Goal: Task Accomplishment & Management: Manage account settings

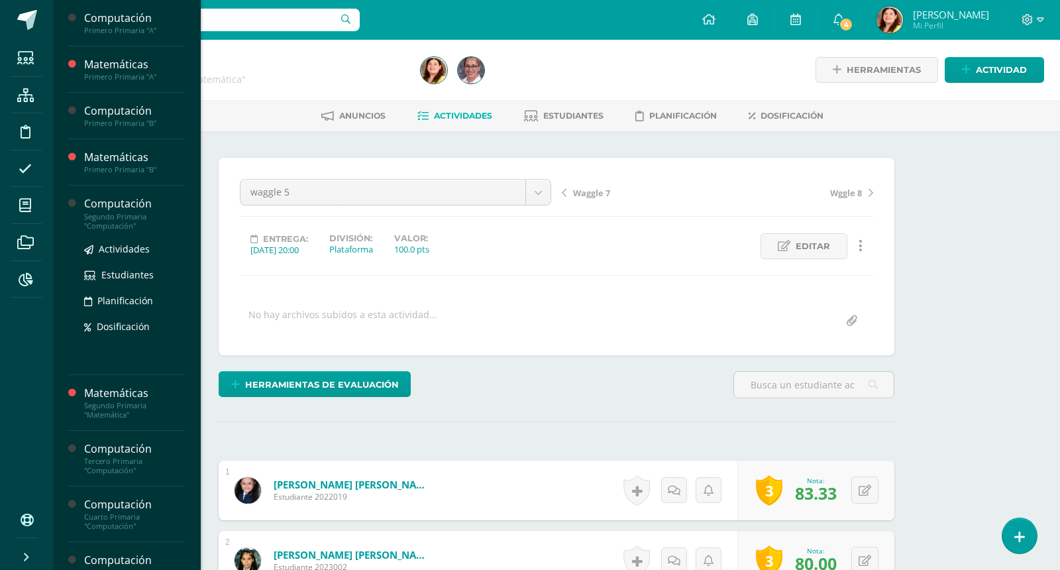
click at [126, 217] on div "Segundo Primaria "Computación"" at bounding box center [134, 221] width 101 height 19
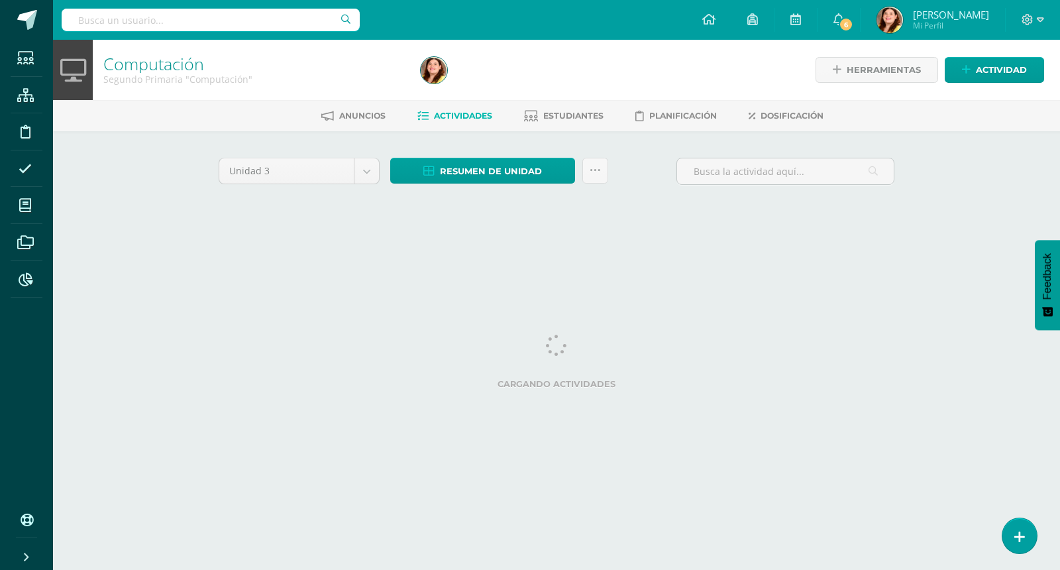
click at [978, 242] on div "Computación Segundo Primaria "Computación" Herramientas Detalle de asistencias …" at bounding box center [556, 143] width 1007 height 207
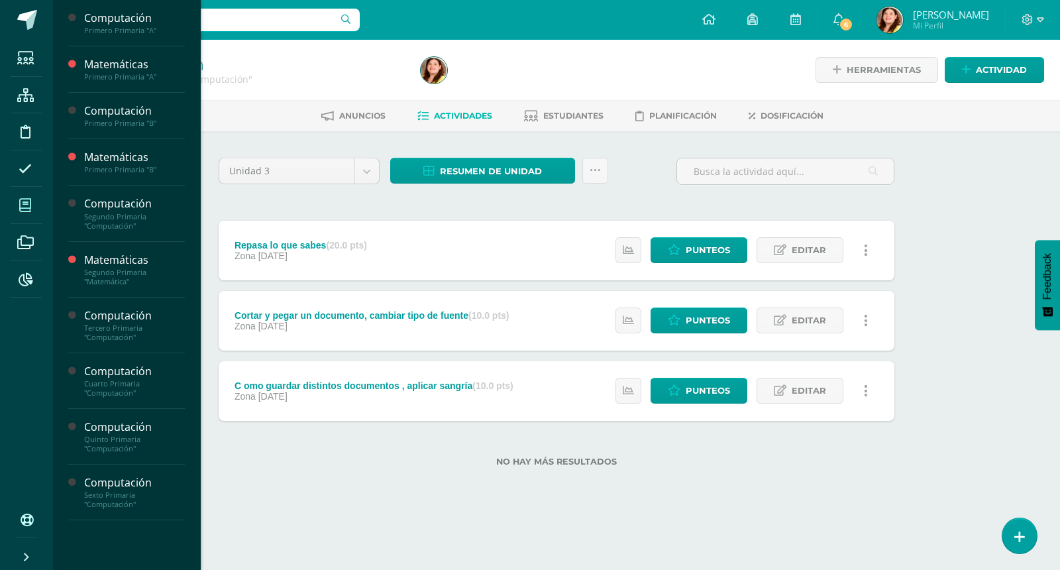
click at [23, 212] on span at bounding box center [26, 205] width 30 height 30
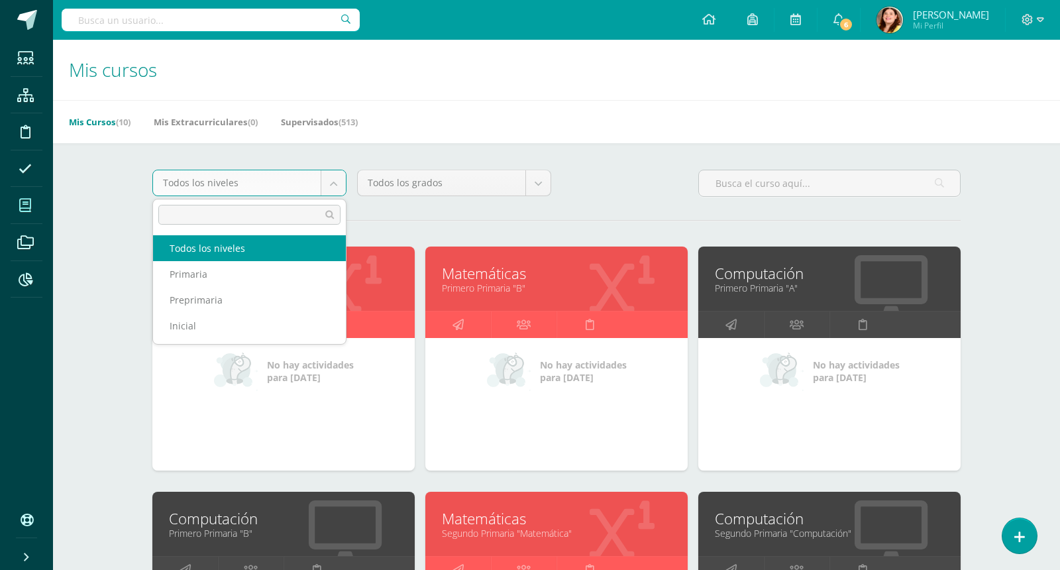
click at [334, 187] on body "Estudiantes Estructura Disciplina Asistencia Mis cursos Archivos Reportes Sopor…" at bounding box center [530, 532] width 1060 height 1065
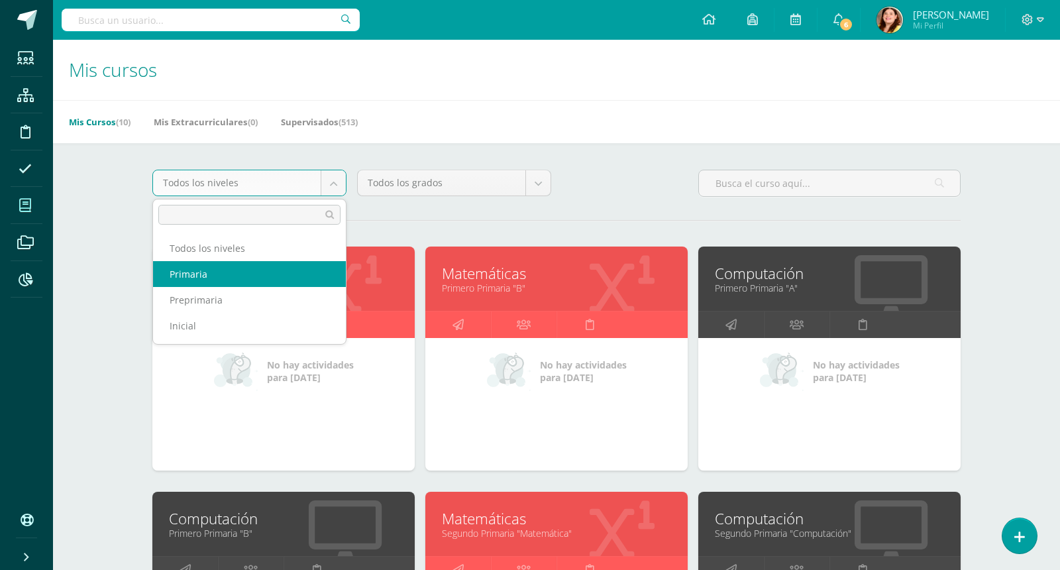
select select "4"
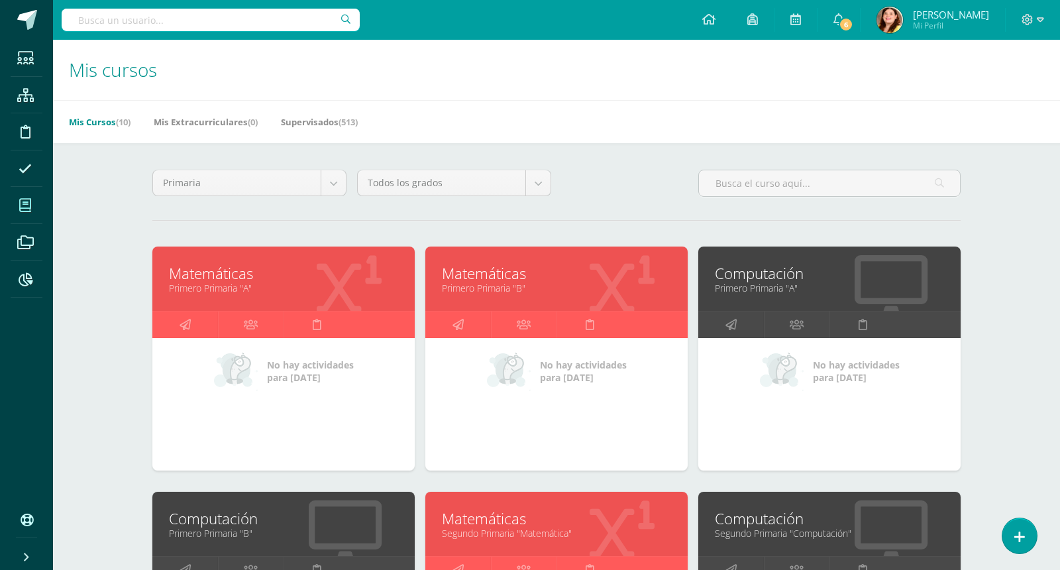
click at [1041, 326] on div "Mis cursos Mis Cursos (10) Mis Extracurriculares (0) Supervisados (513) Primari…" at bounding box center [556, 552] width 1007 height 1025
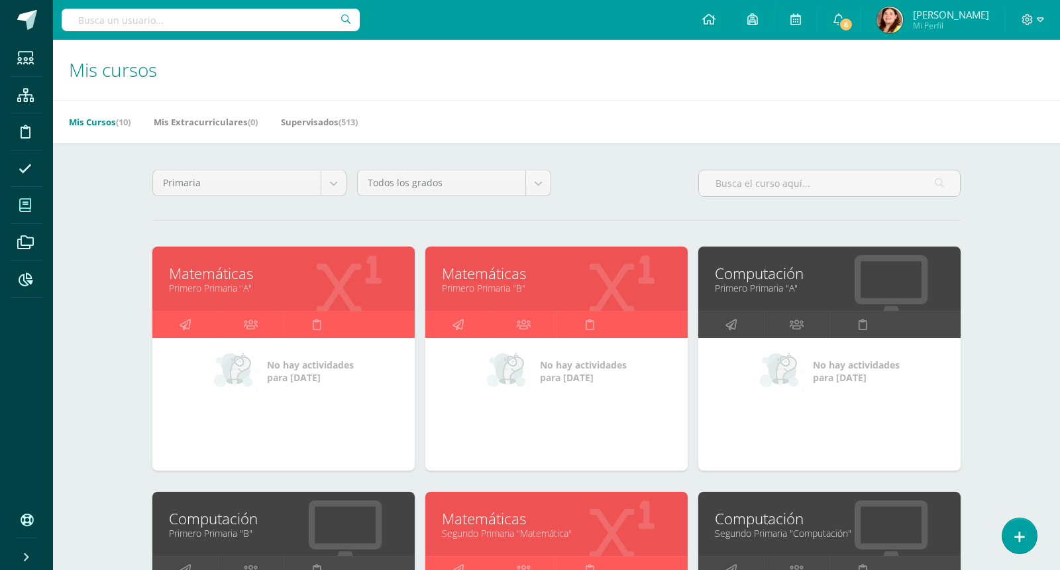
click at [103, 123] on link "Mis Cursos (10)" at bounding box center [100, 121] width 62 height 21
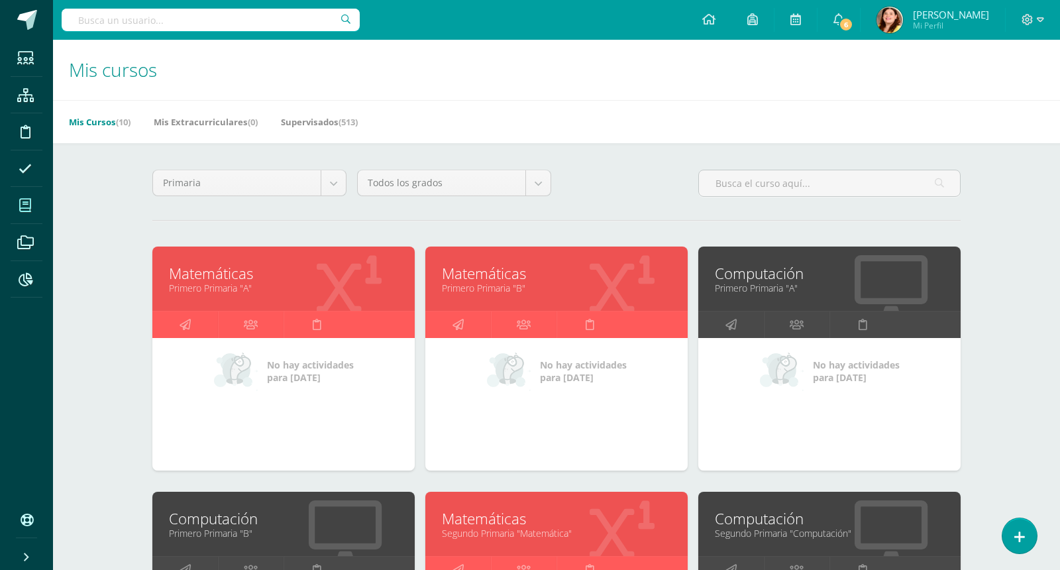
click at [681, 115] on div "Mis Cursos (10) Mis Extracurriculares (0) Supervisados (513)" at bounding box center [572, 121] width 1039 height 43
click at [225, 114] on link "Mis Extracurriculares (0)" at bounding box center [206, 121] width 104 height 21
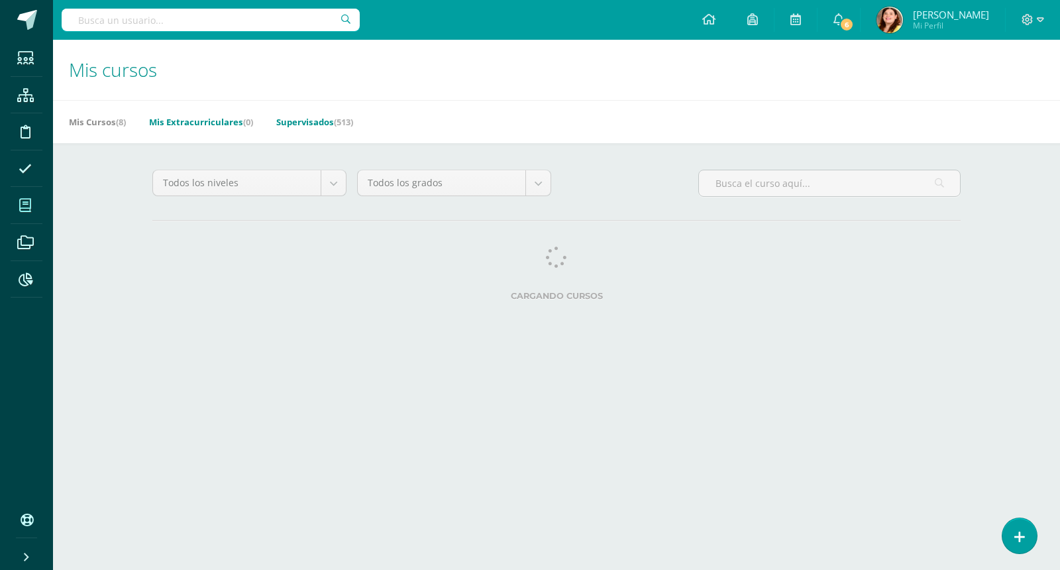
click at [333, 121] on link "Supervisados (513)" at bounding box center [314, 121] width 77 height 21
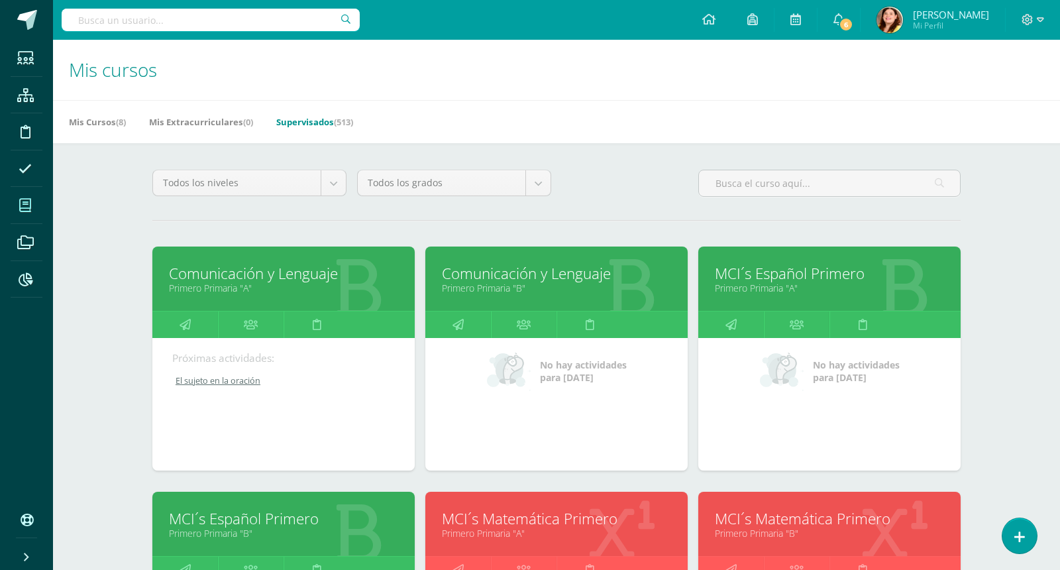
click at [1019, 356] on div "Mis cursos Mis Cursos (8) Mis Extracurriculares (0) Supervisados (513) Todos lo…" at bounding box center [556, 552] width 1007 height 1025
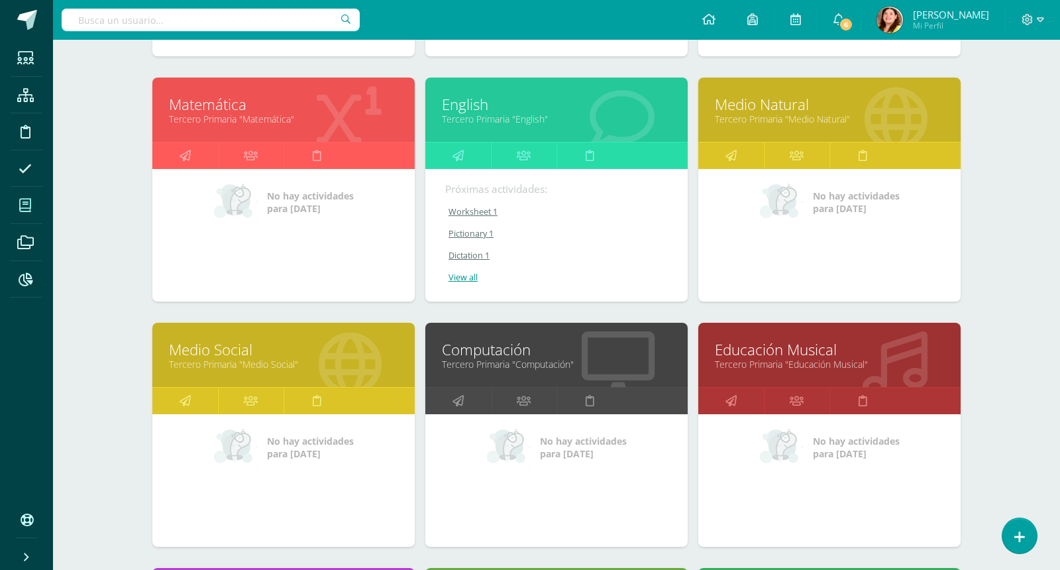
scroll to position [4082, 0]
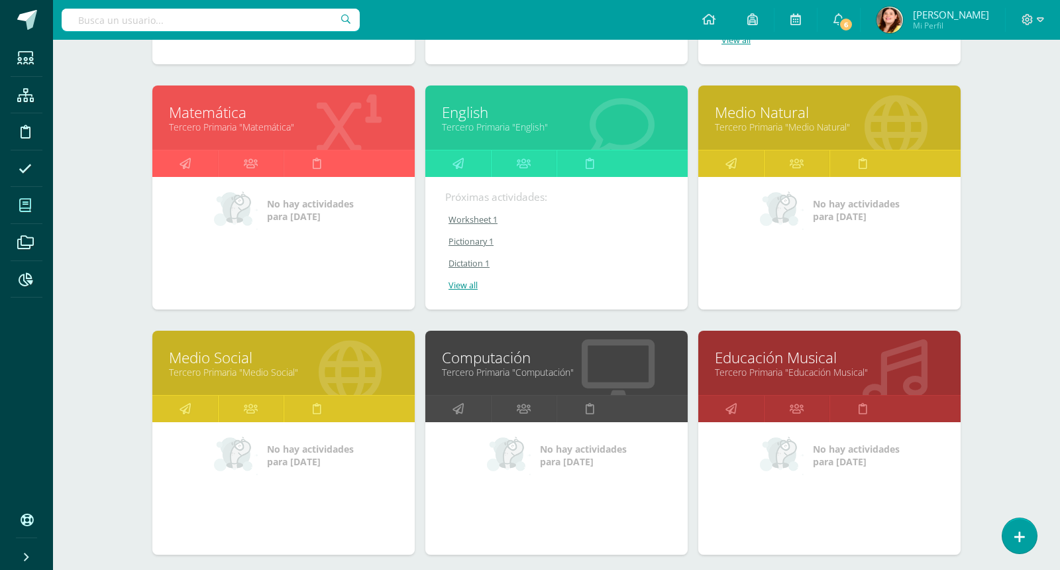
click at [337, 128] on icon at bounding box center [349, 126] width 65 height 65
click at [203, 121] on link "Tercero Primaria "Matemática"" at bounding box center [283, 127] width 229 height 13
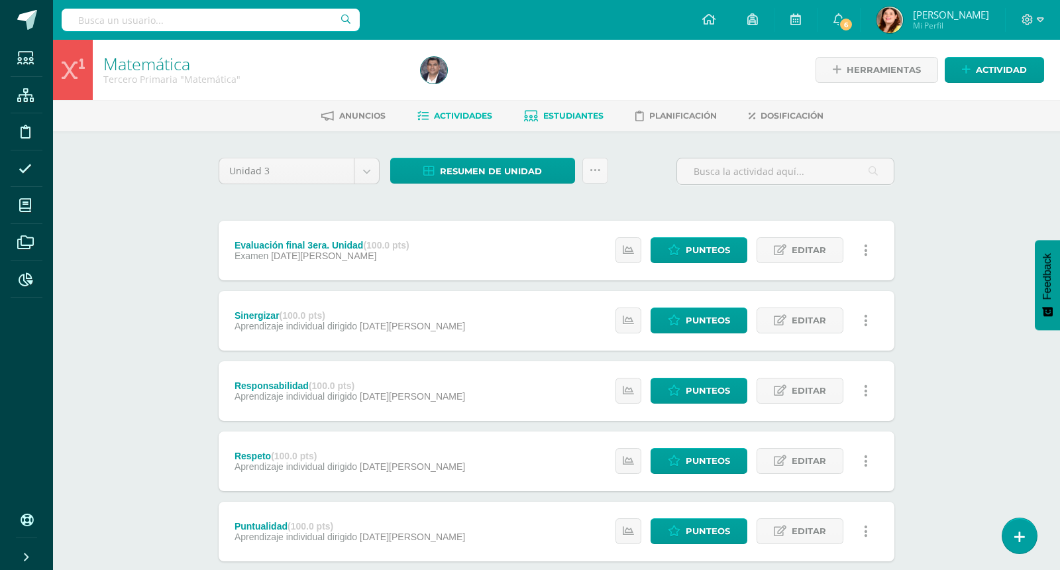
click at [584, 120] on link "Estudiantes" at bounding box center [563, 115] width 79 height 21
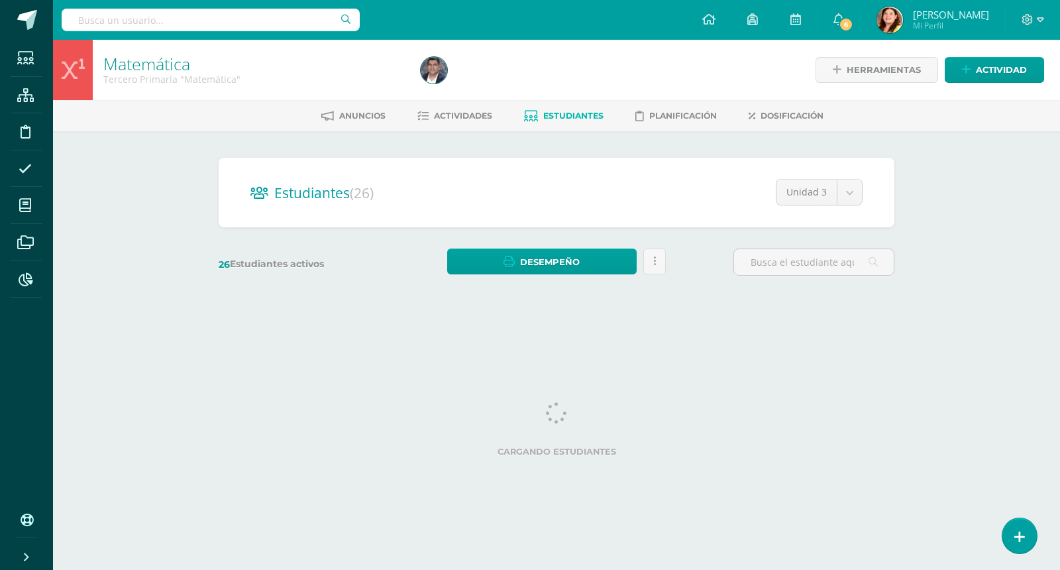
click at [982, 203] on div "Matemática Tercero Primaria "Matemática" Herramientas Detalle de asistencias Ac…" at bounding box center [556, 177] width 1007 height 275
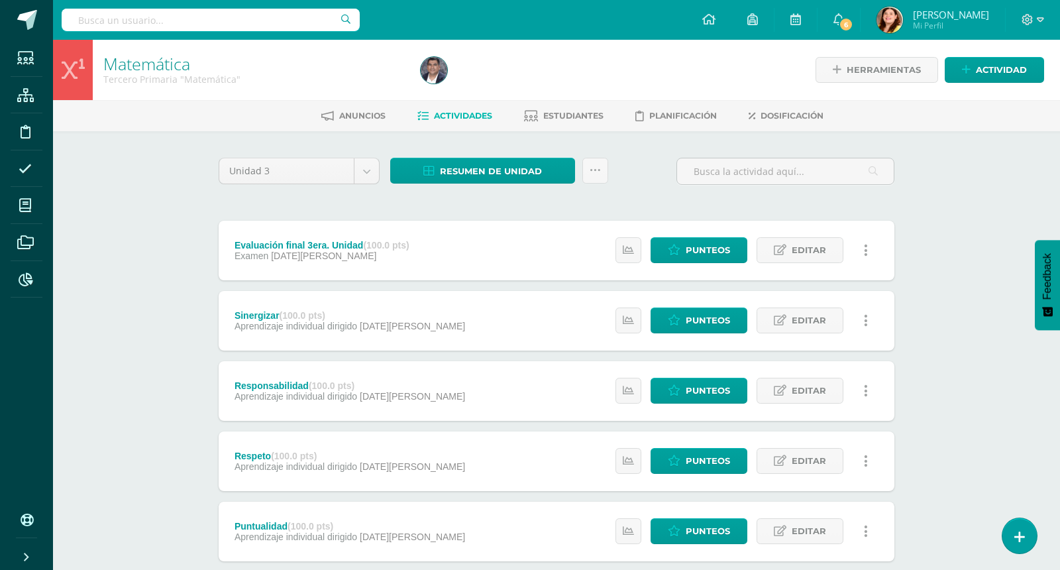
click at [952, 268] on div "Matemática Tercero Primaria "Matemática" Herramientas Detalle de asistencias Ac…" at bounding box center [556, 518] width 1007 height 956
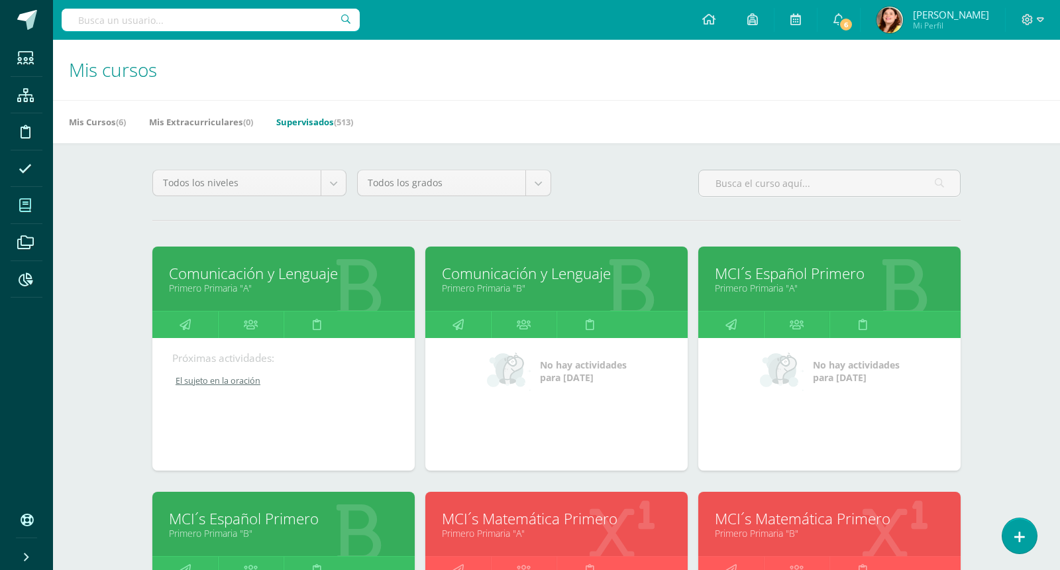
click at [1020, 325] on div "Mis cursos Mis Cursos (6) Mis Extracurriculares (0) Supervisados (513) Todos lo…" at bounding box center [556, 552] width 1007 height 1025
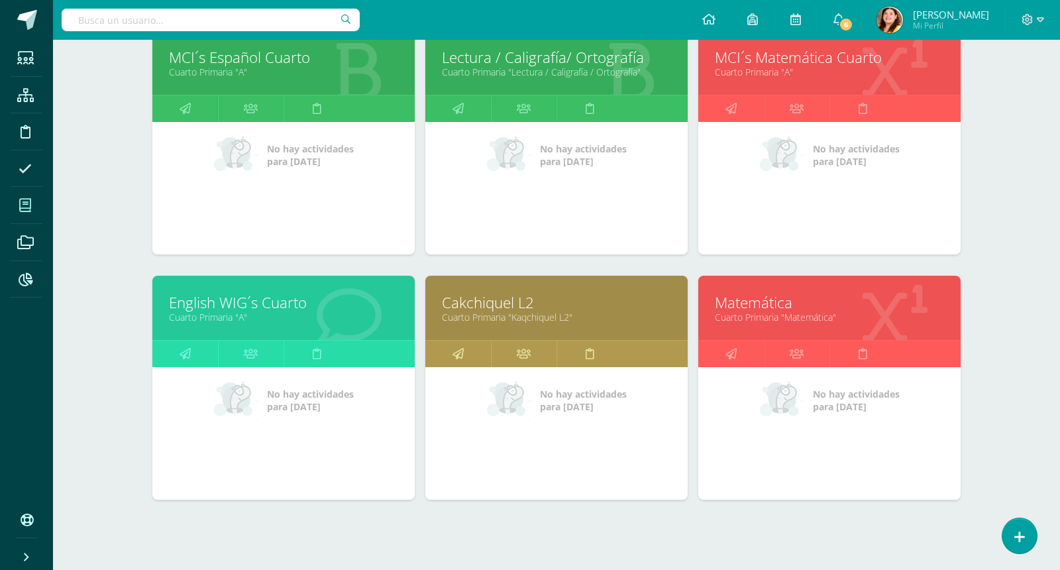
scroll to position [4901, 0]
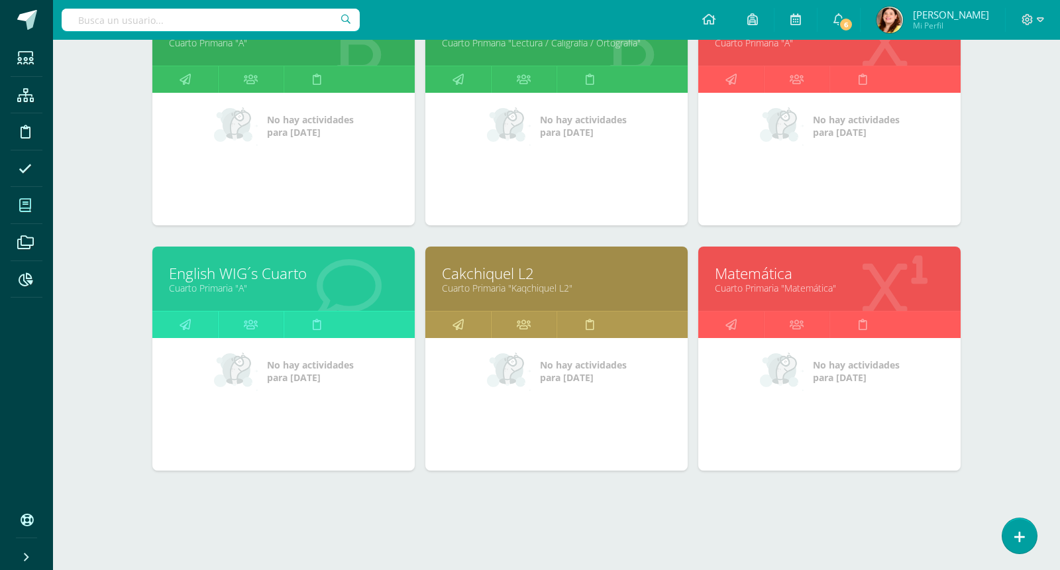
click at [886, 270] on link "Matemática" at bounding box center [829, 273] width 229 height 21
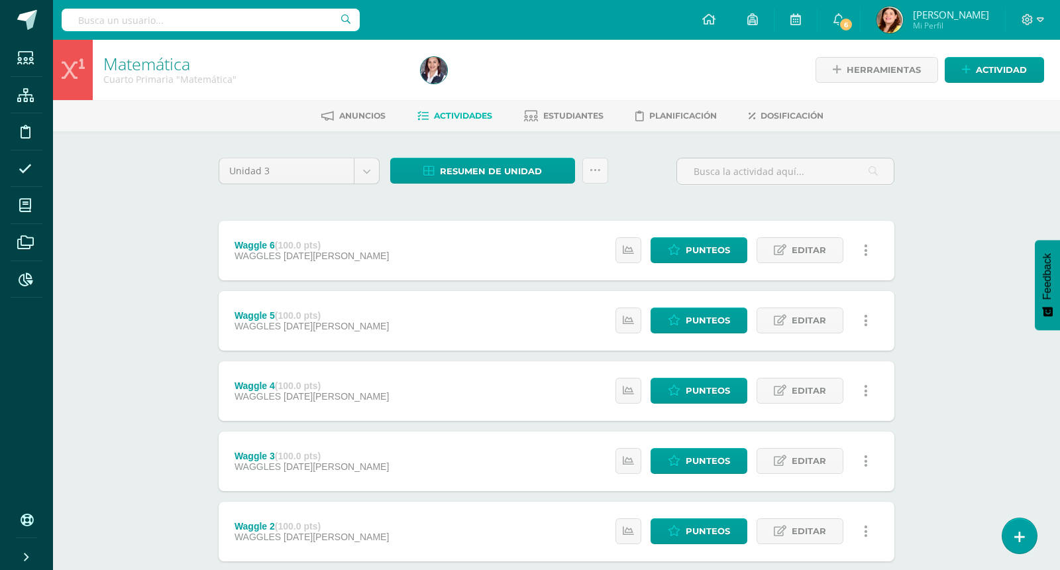
click at [941, 250] on div "Matemática Cuarto Primaria "Matemática" Herramientas Detalle de asistencias Act…" at bounding box center [556, 518] width 1007 height 956
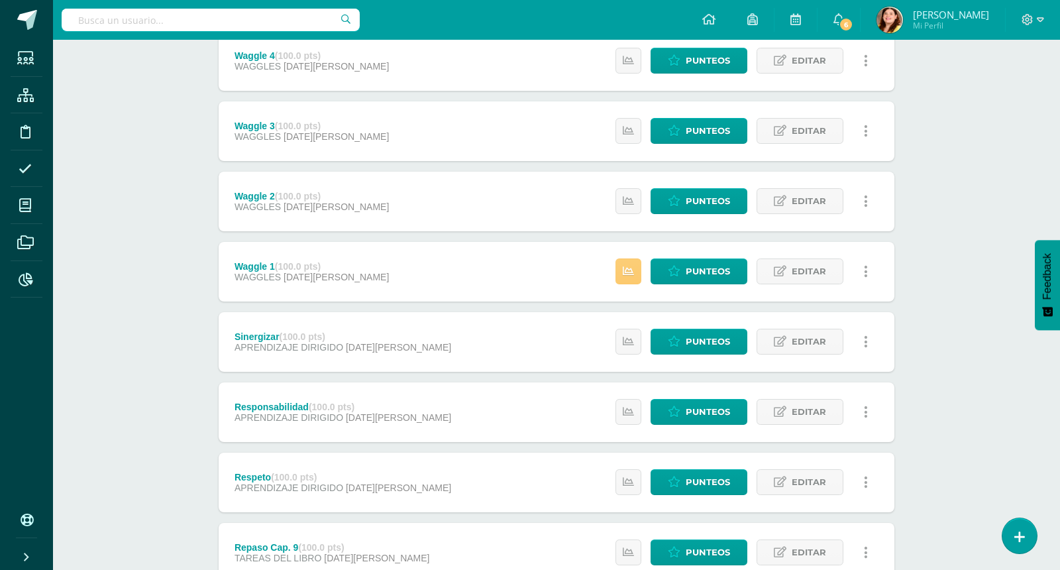
scroll to position [331, 0]
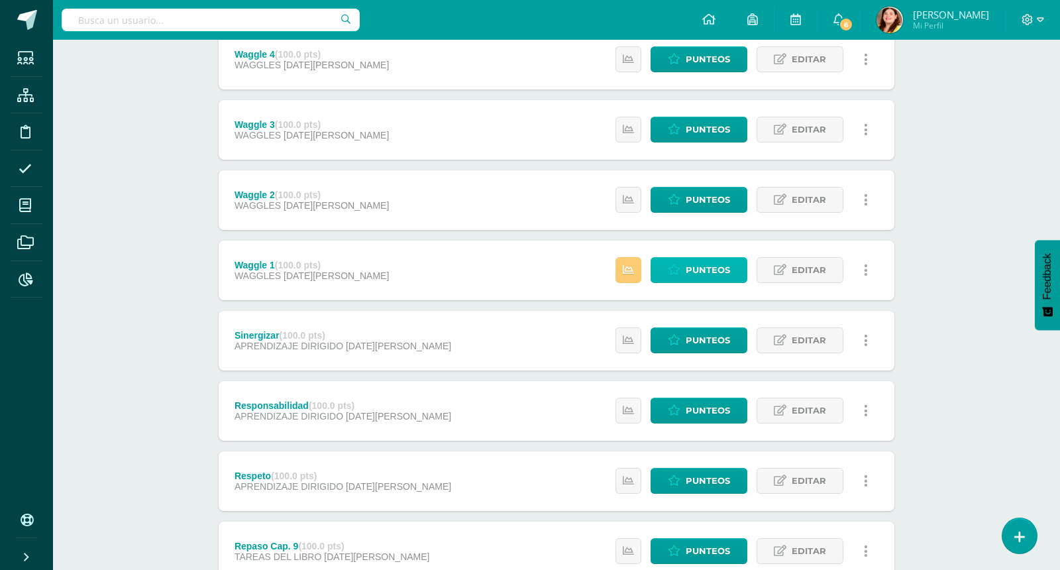
click at [716, 267] on span "Punteos" at bounding box center [708, 270] width 44 height 25
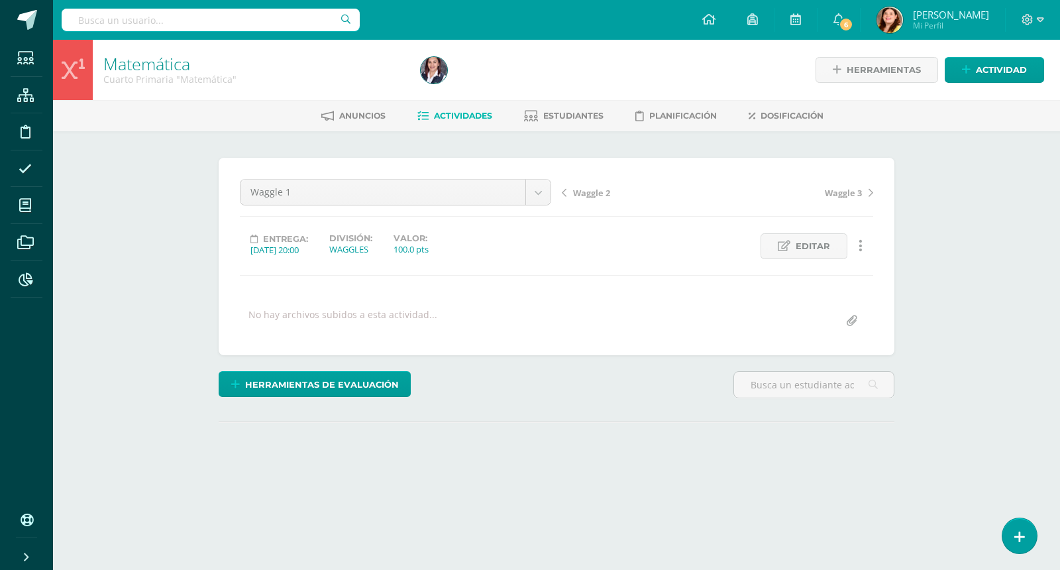
click at [996, 249] on div "Matemática Cuarto Primaria "Matemática" Herramientas Detalle de asistencias Act…" at bounding box center [556, 282] width 1007 height 485
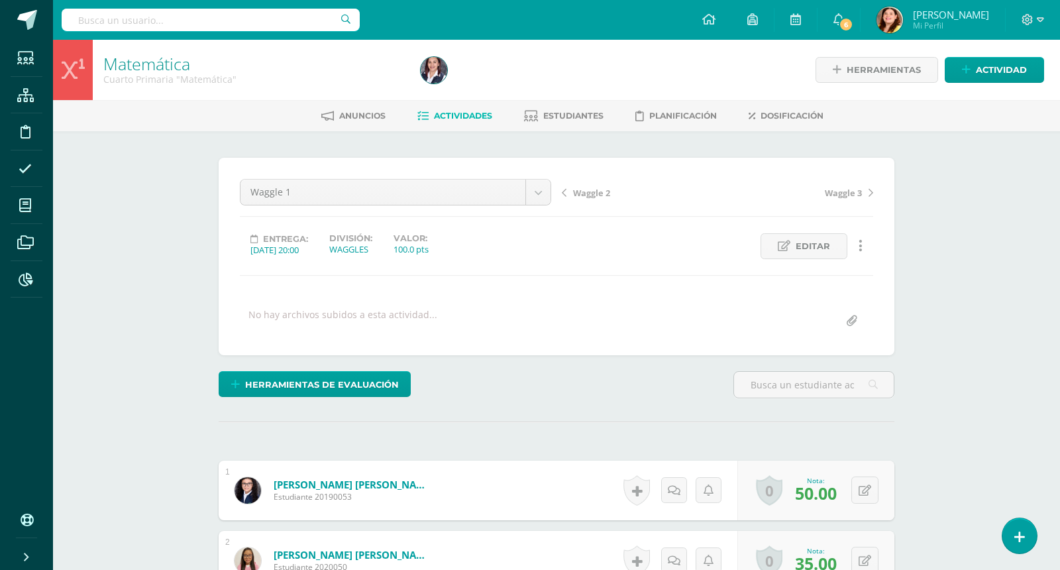
click at [459, 115] on span "Actividades" at bounding box center [463, 116] width 58 height 10
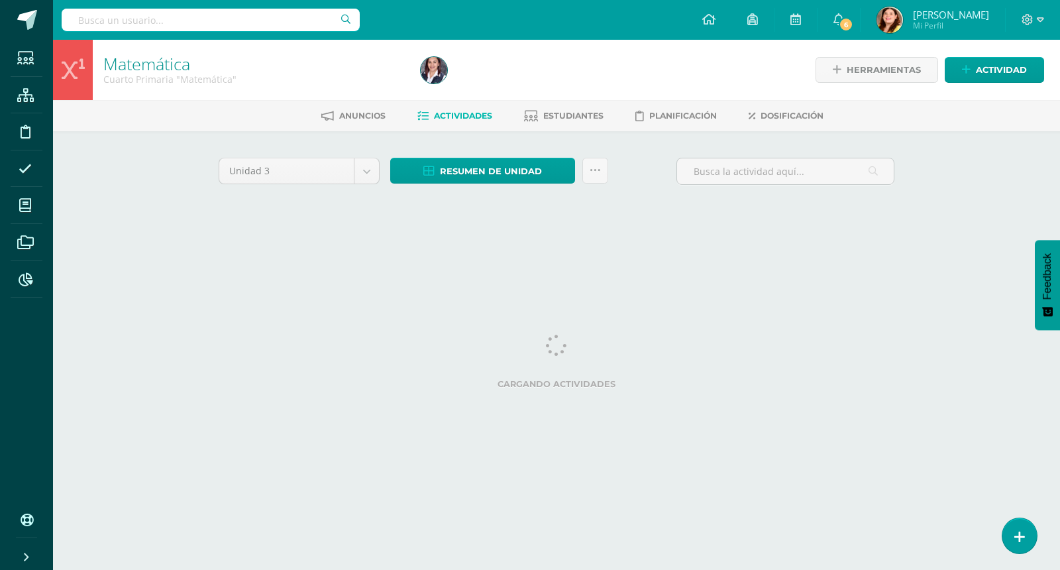
click at [1002, 214] on div "Matemática Cuarto Primaria "Matemática" Herramientas Detalle de asistencias Act…" at bounding box center [556, 143] width 1007 height 207
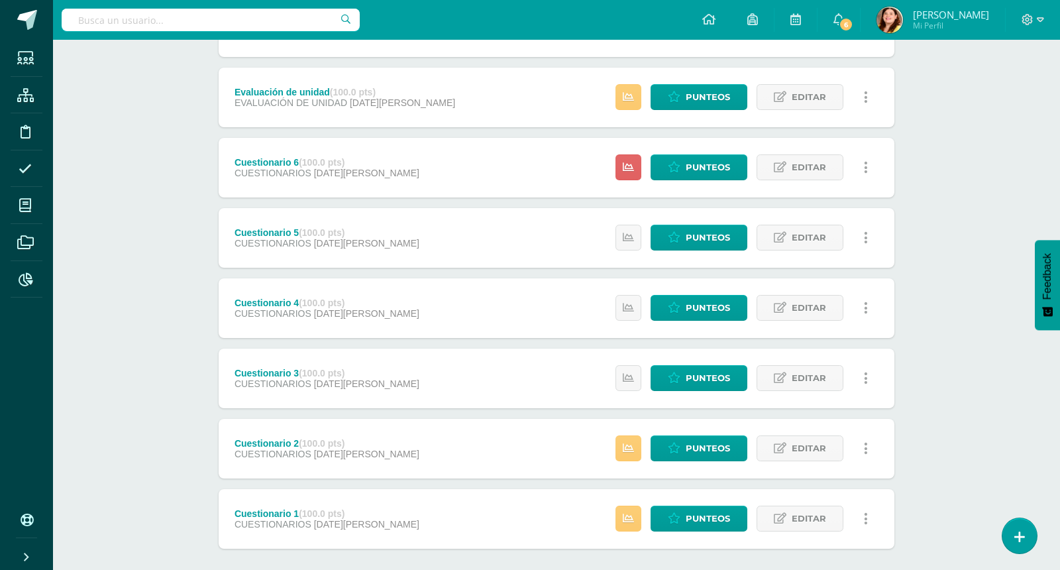
scroll to position [2086, 0]
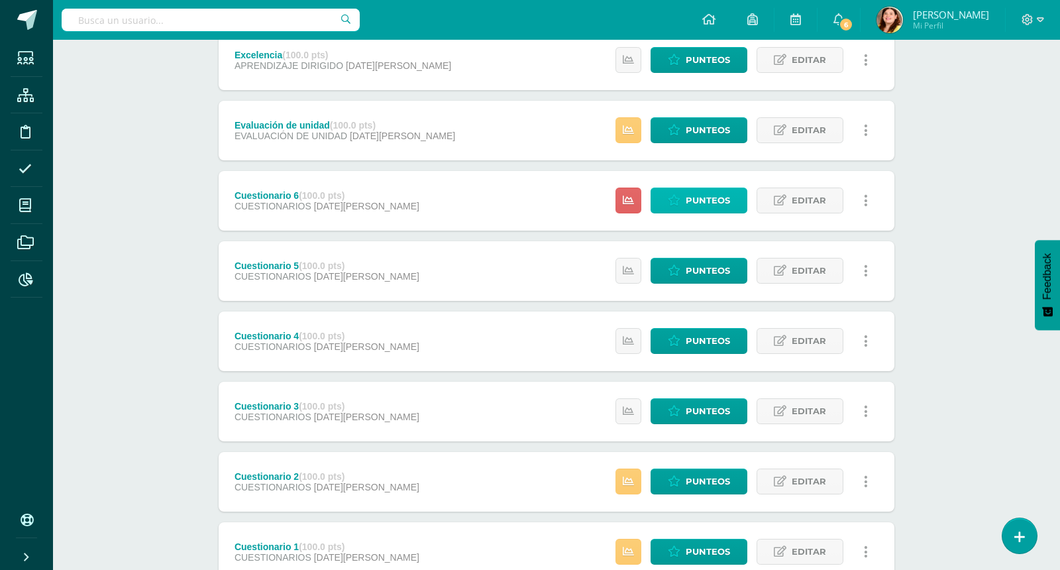
click at [708, 204] on span "Punteos" at bounding box center [708, 200] width 44 height 25
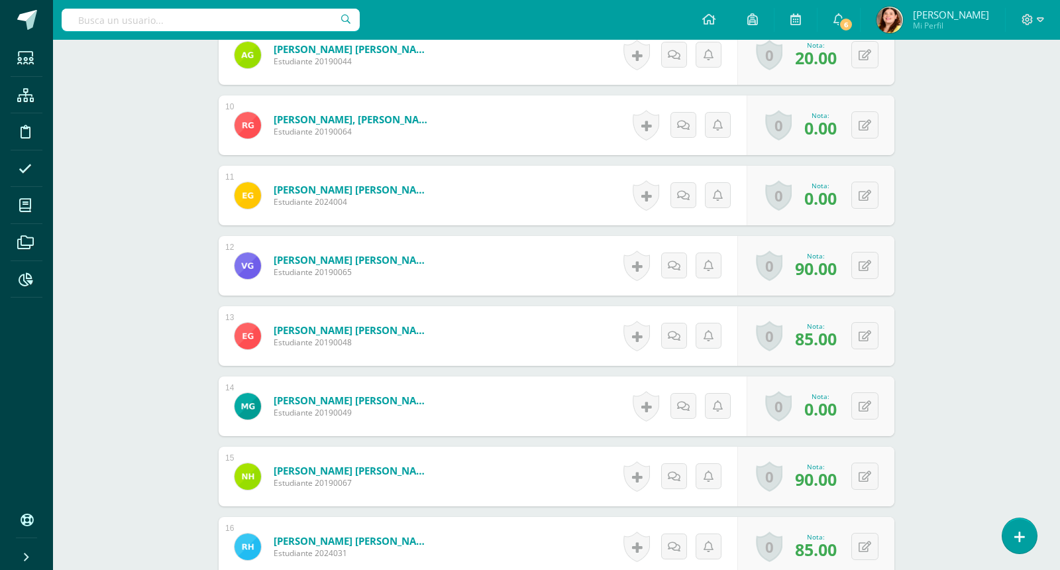
scroll to position [998, 0]
click at [931, 417] on div "Matemática Cuarto Primaria "Matemática" Herramientas Detalle de asistencias Act…" at bounding box center [556, 200] width 1007 height 2317
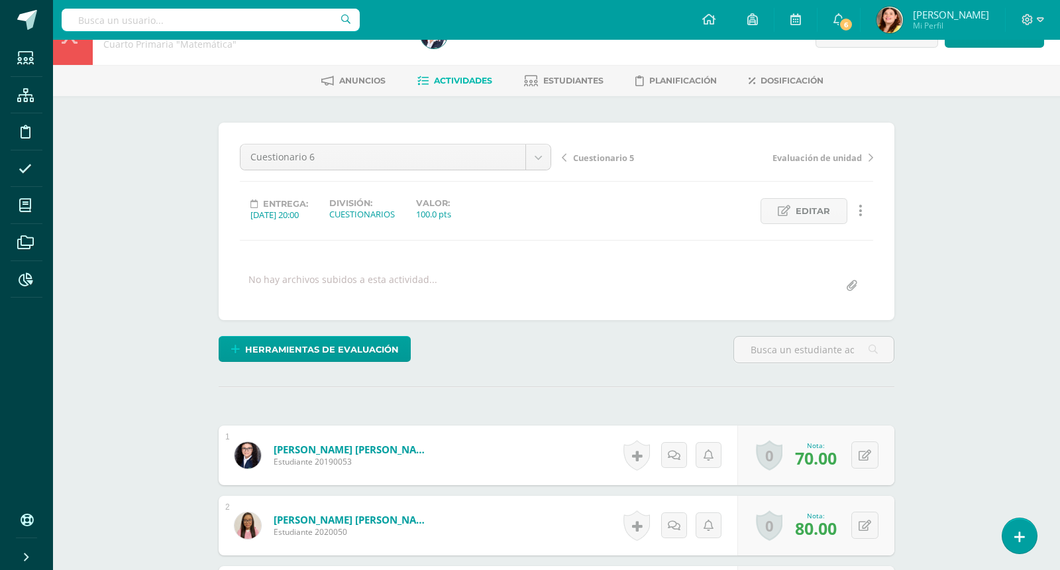
scroll to position [0, 0]
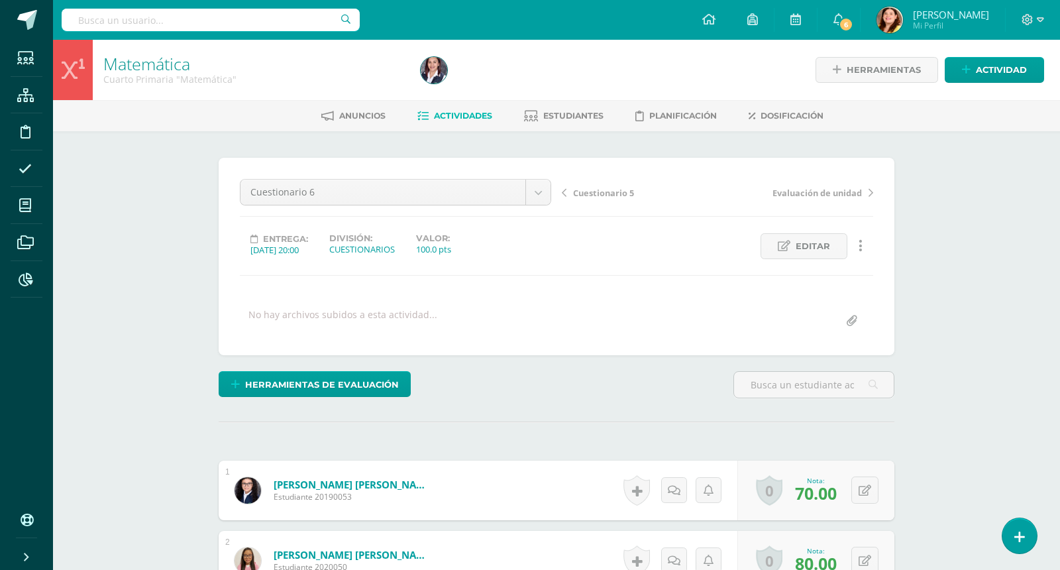
click at [462, 115] on span "Actividades" at bounding box center [463, 116] width 58 height 10
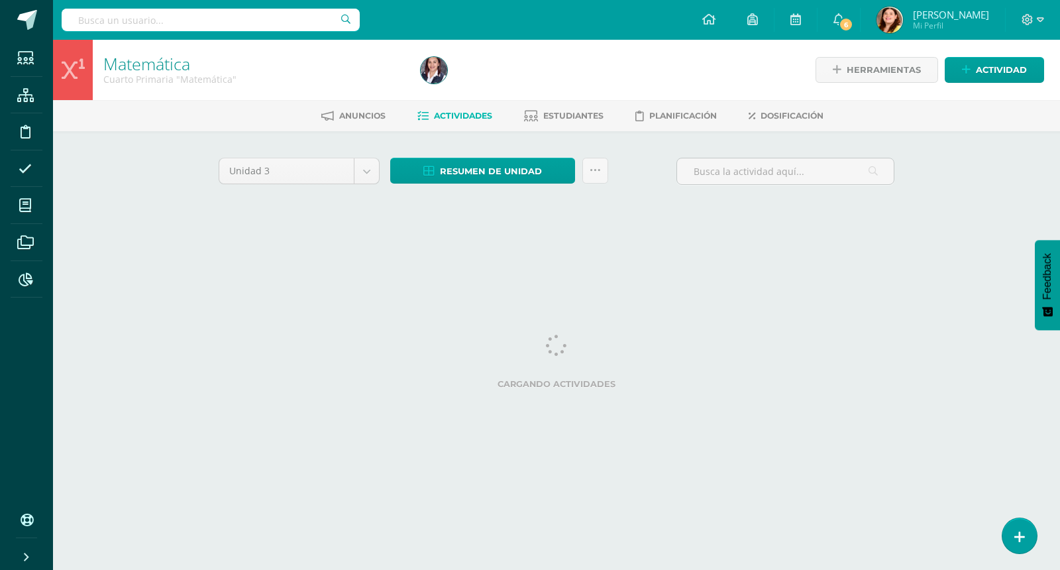
click at [1023, 194] on div "Matemática Cuarto Primaria "Matemática" Herramientas Detalle de asistencias Act…" at bounding box center [556, 143] width 1007 height 207
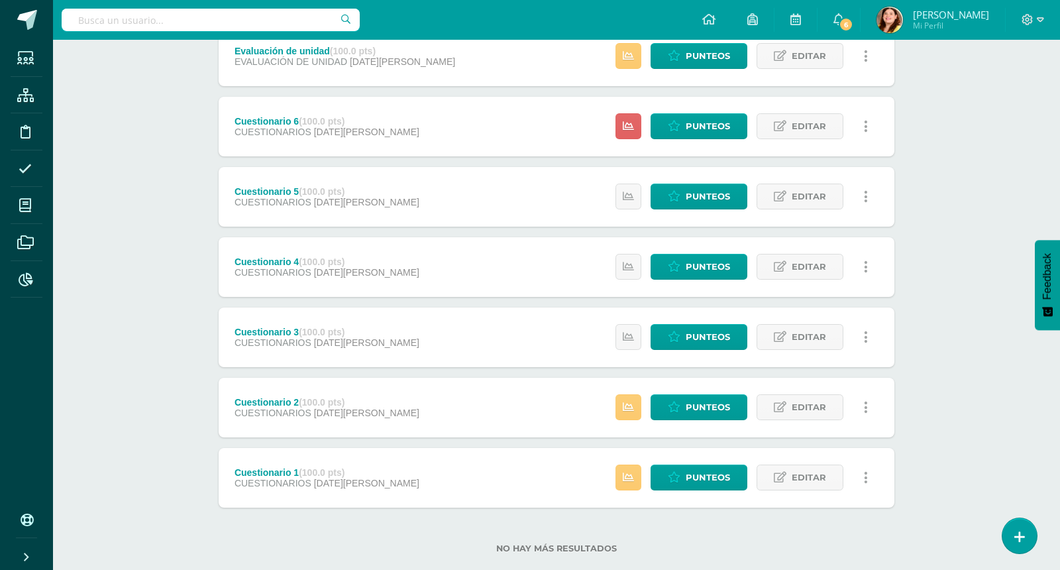
scroll to position [2185, 0]
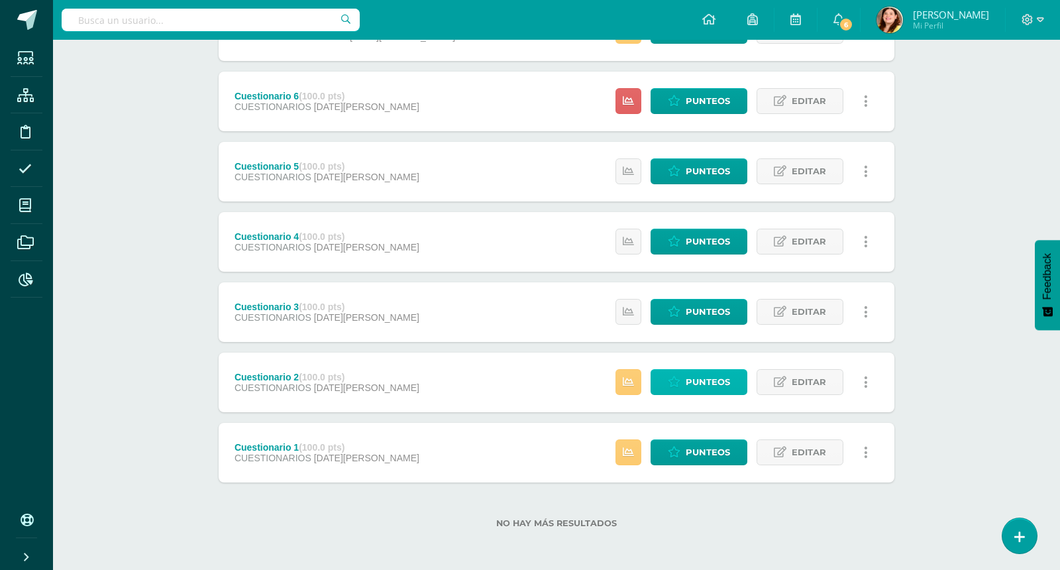
click at [715, 388] on span "Punteos" at bounding box center [708, 382] width 44 height 25
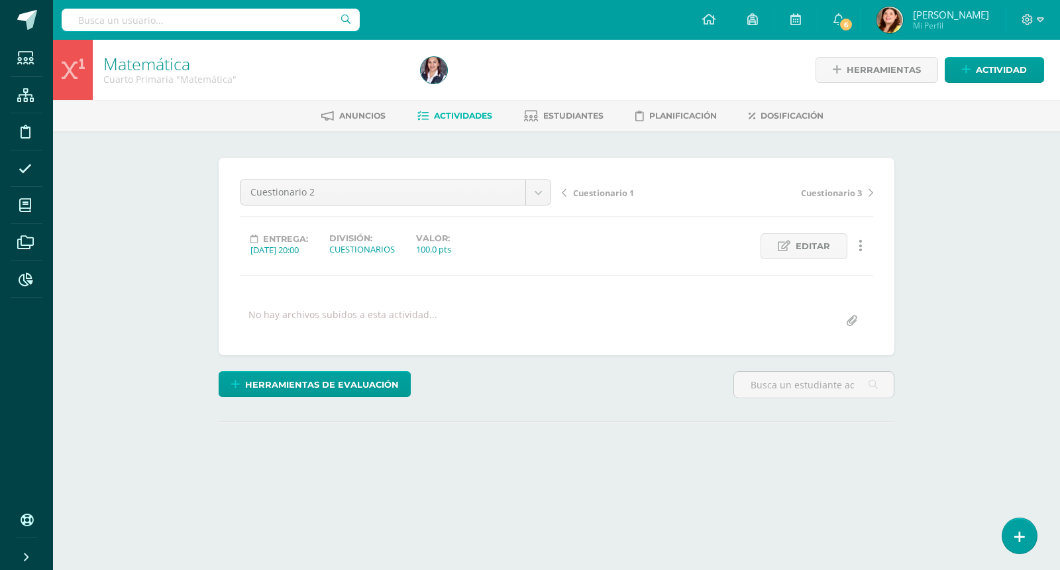
click at [958, 270] on div "Matemática Cuarto Primaria "Matemática" Herramientas Detalle de asistencias Act…" at bounding box center [556, 282] width 1007 height 485
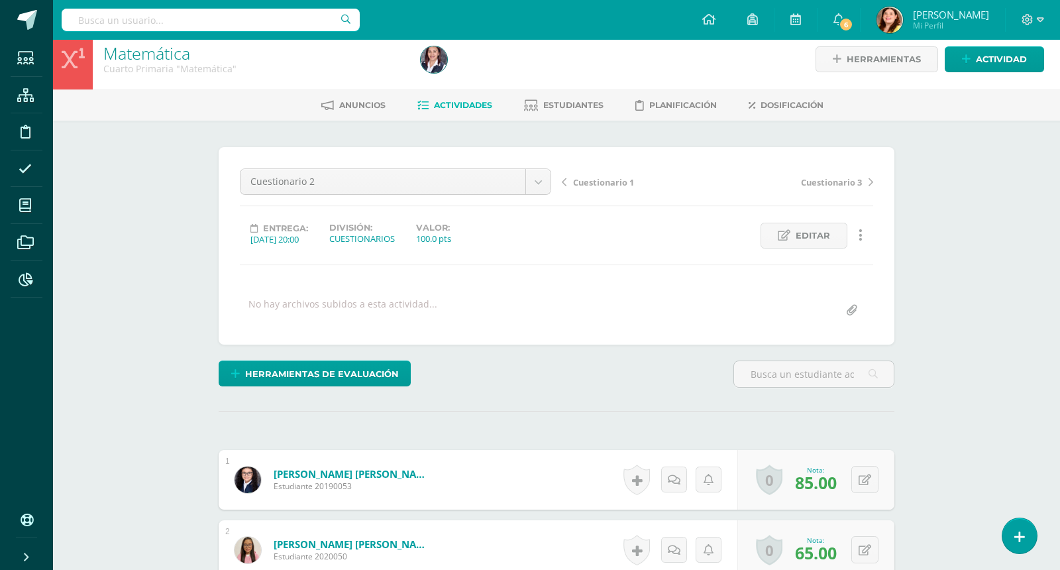
scroll to position [2, 0]
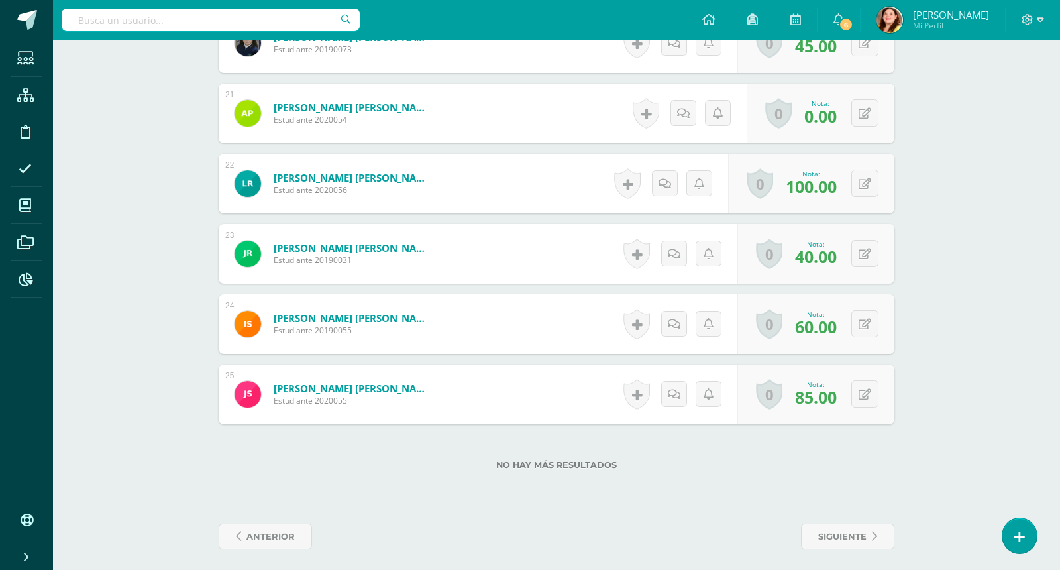
scroll to position [1786, 0]
